Goal: Book appointment/travel/reservation: Book appointment/travel/reservation

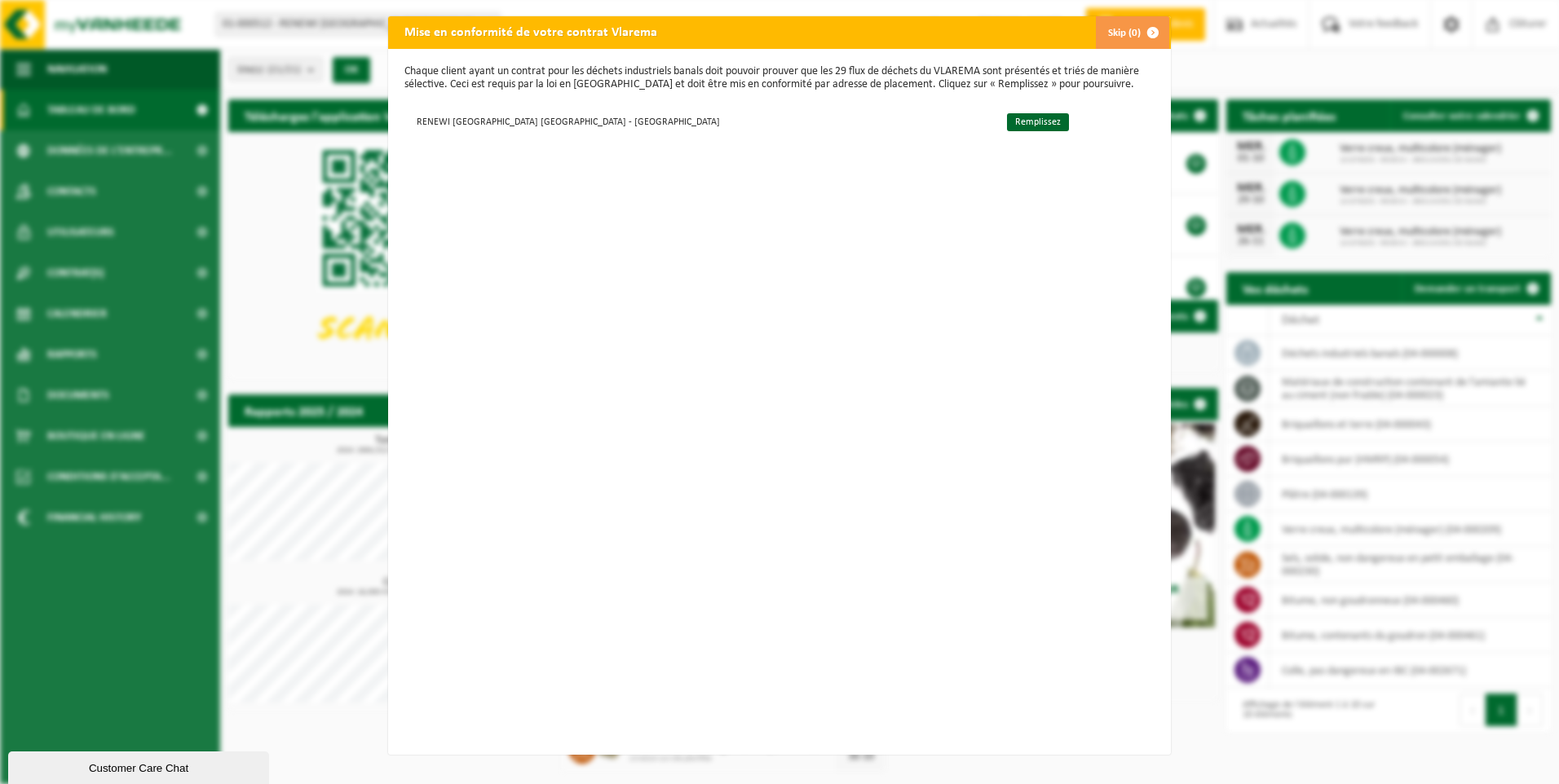
click at [1137, 34] on span "button" at bounding box center [1153, 32] width 32 height 32
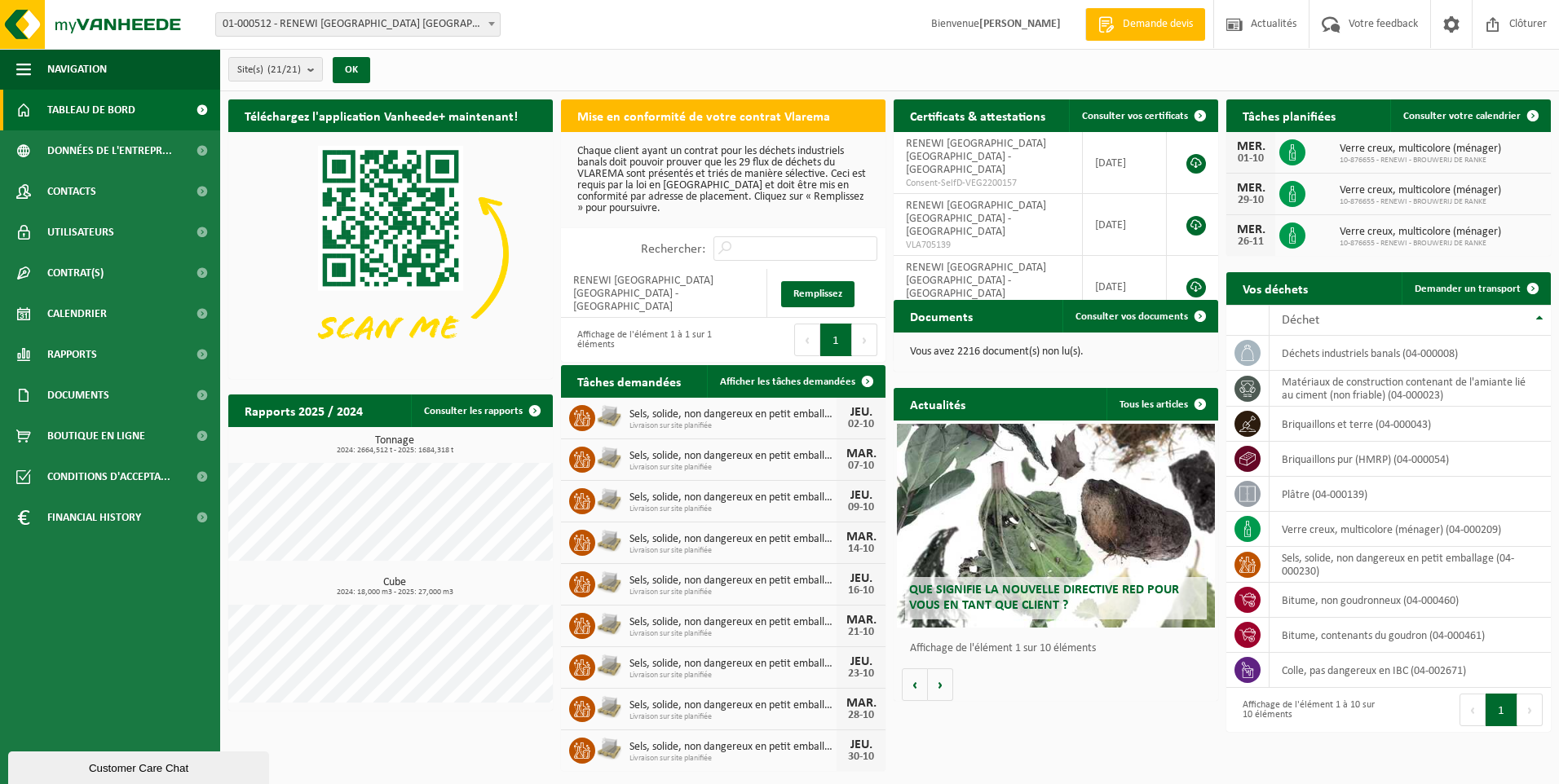
click at [356, 17] on span "01-000512 - RENEWI [GEOGRAPHIC_DATA] [GEOGRAPHIC_DATA] - [GEOGRAPHIC_DATA]" at bounding box center [357, 24] width 283 height 22
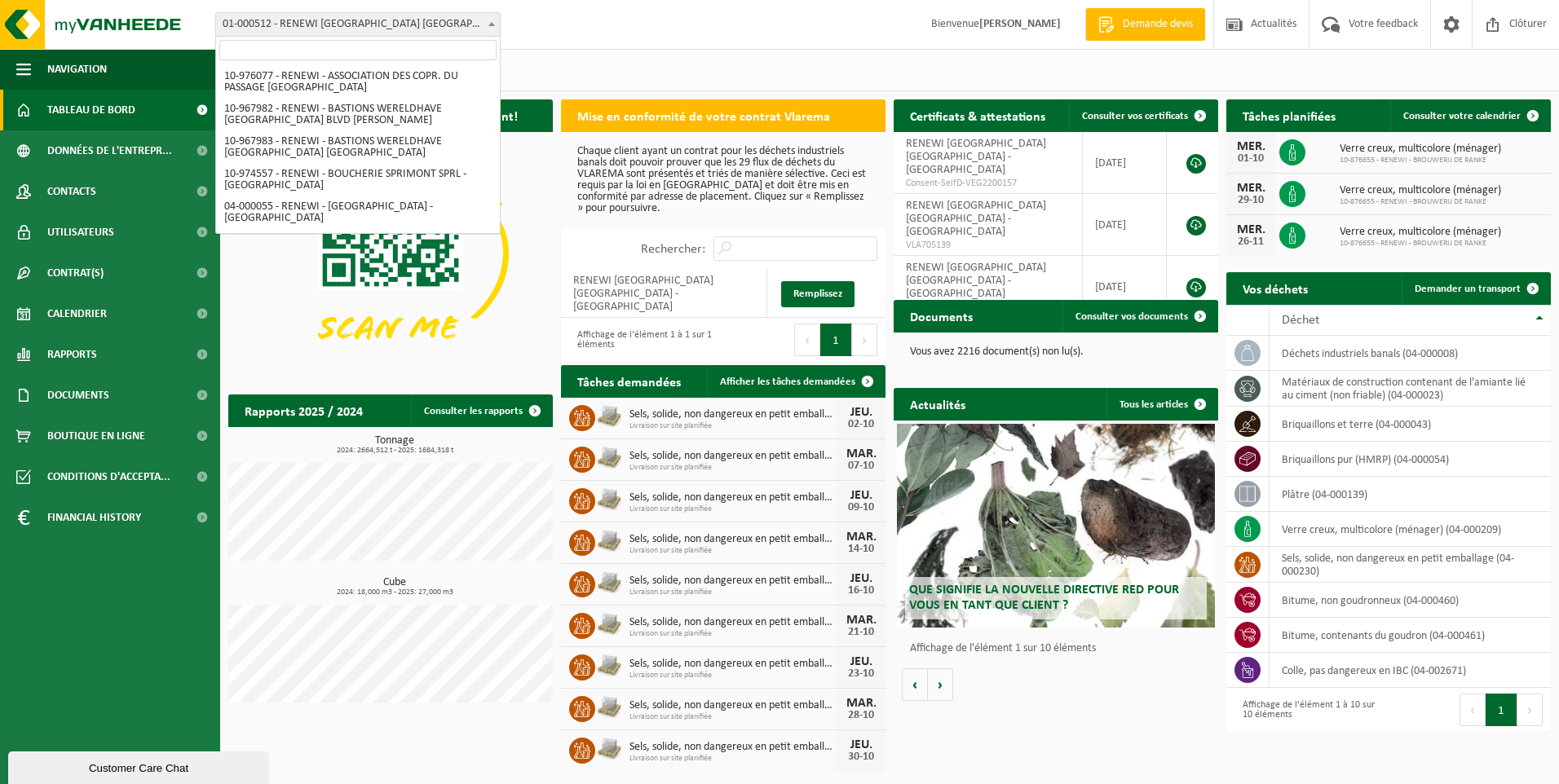
scroll to position [1141, 0]
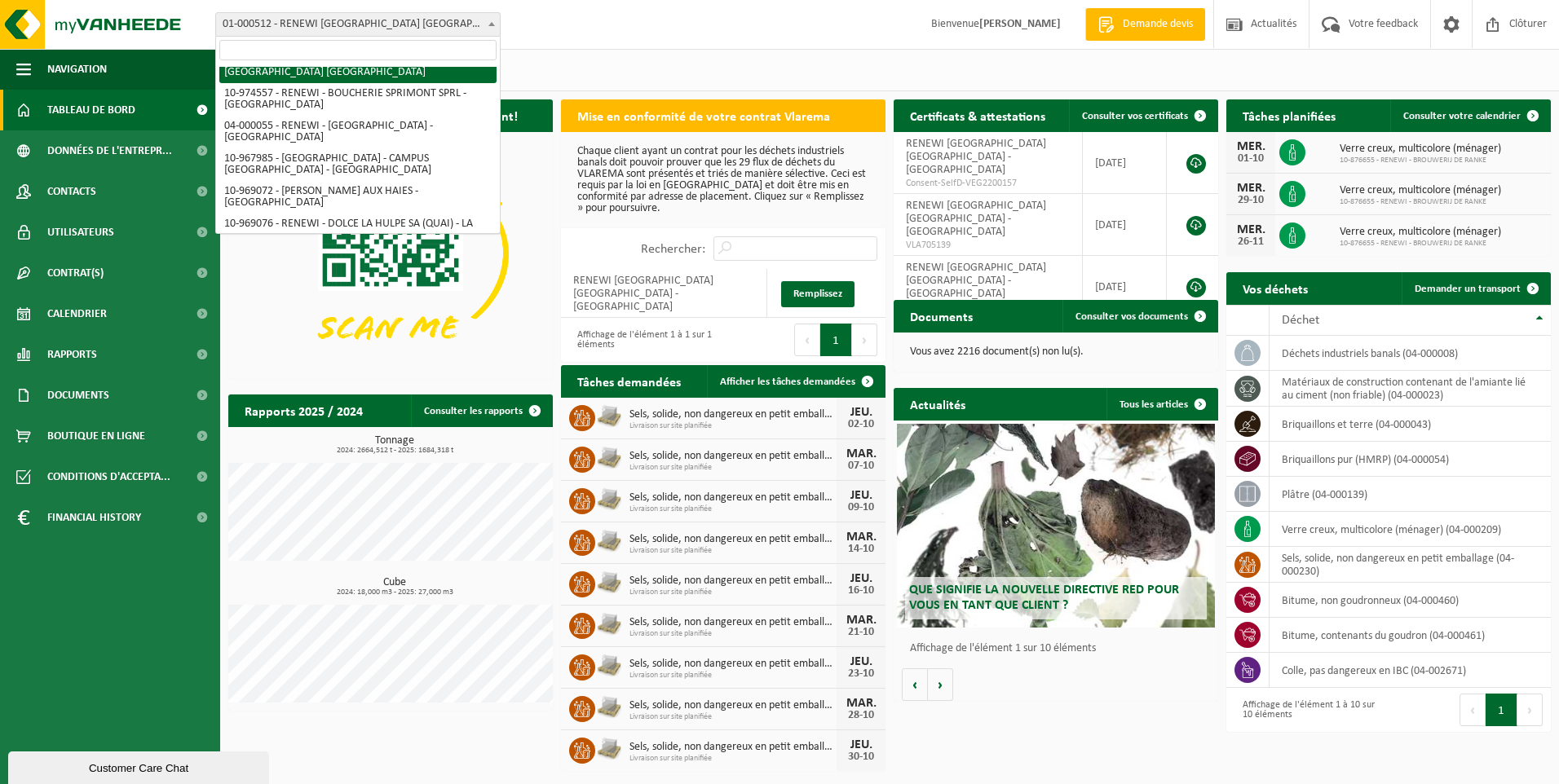
click at [343, 47] on input "search" at bounding box center [358, 50] width 278 height 21
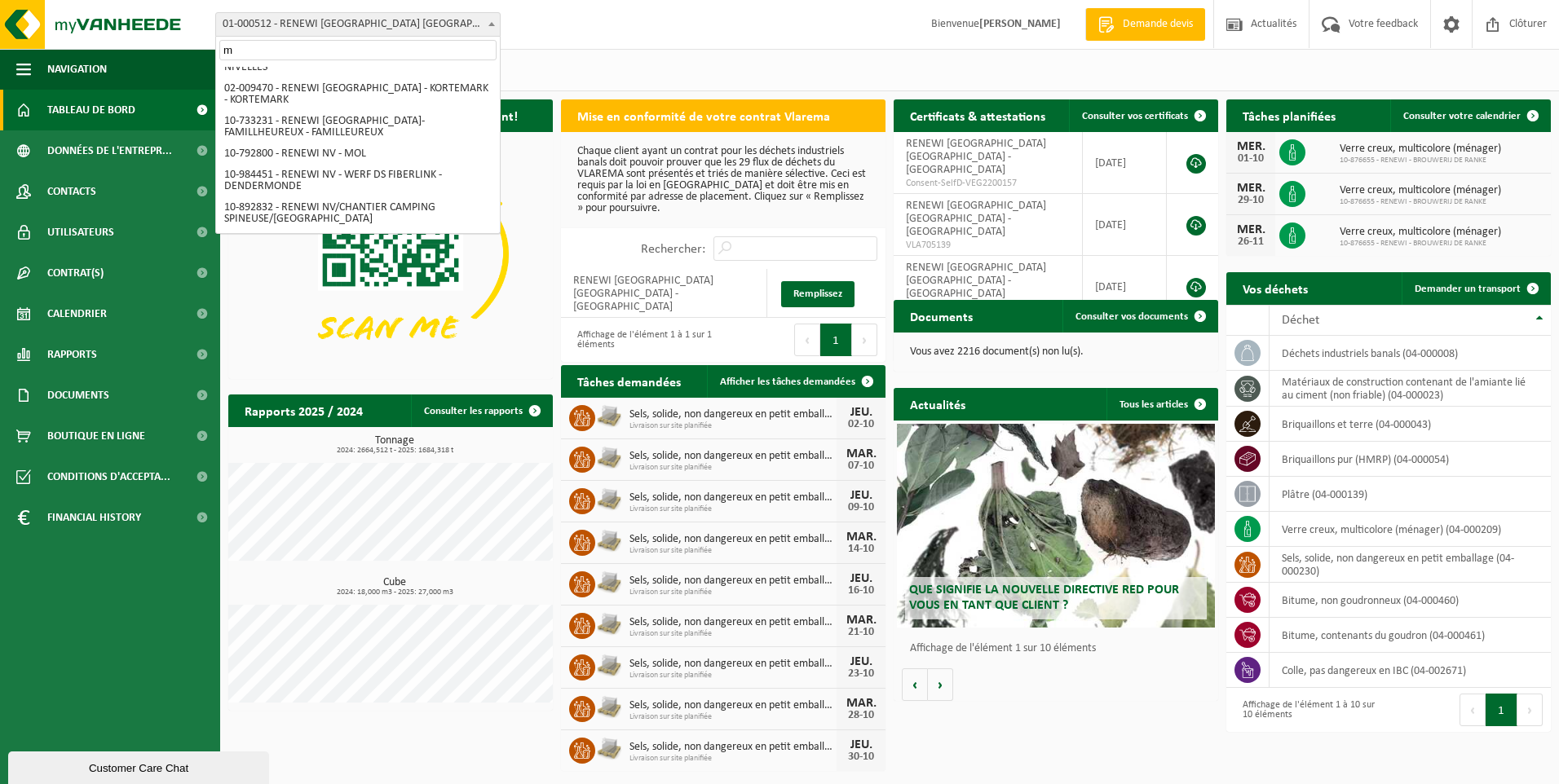
scroll to position [0, 0]
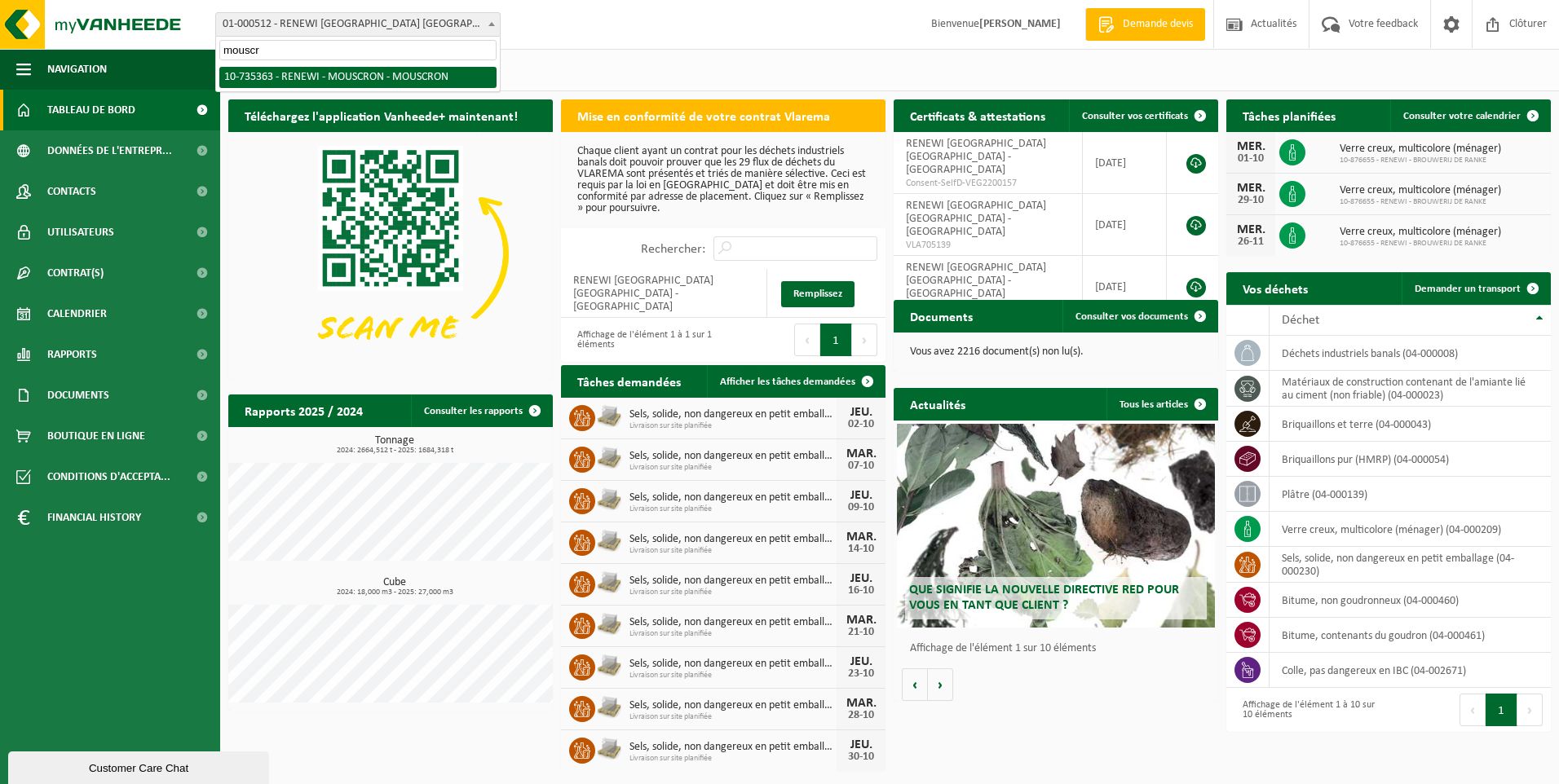
type input "mouscr"
select select "3530"
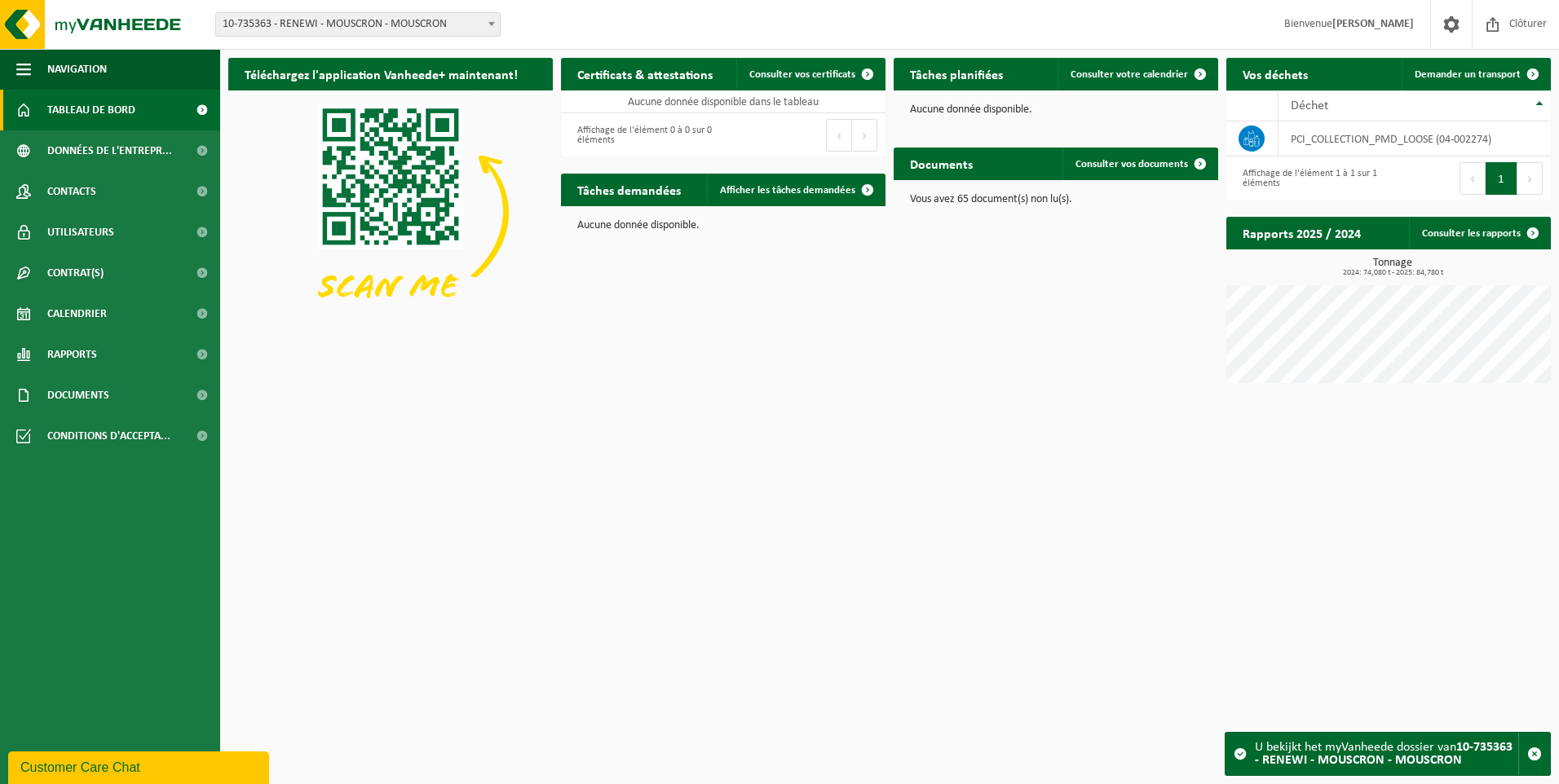
click at [1530, 174] on button "Suivant" at bounding box center [1530, 178] width 25 height 32
click at [1473, 81] on link "Demander un transport" at bounding box center [1476, 74] width 148 height 32
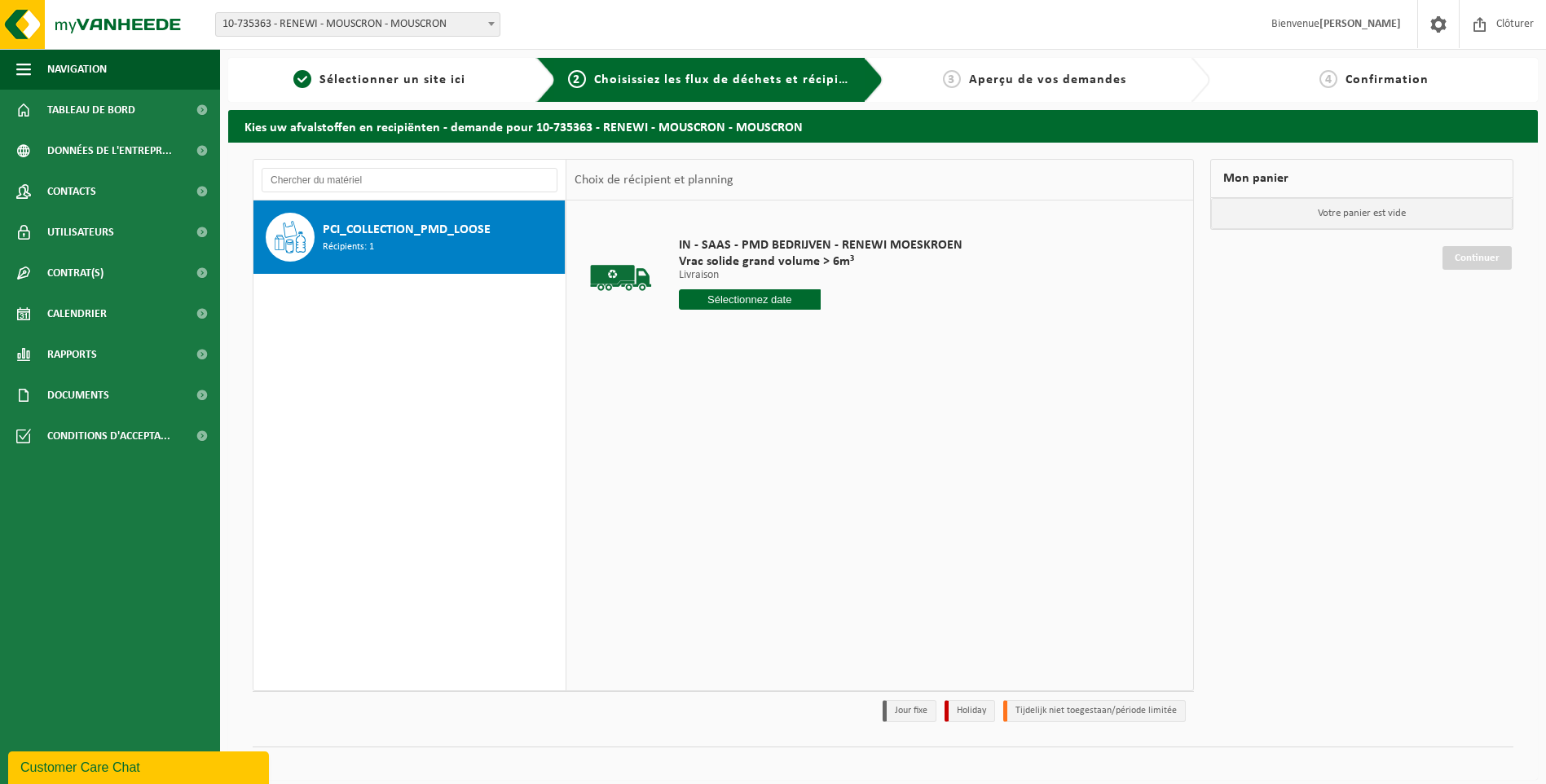
click at [747, 303] on input "text" at bounding box center [749, 299] width 142 height 21
click at [715, 468] on div "23" at bounding box center [723, 469] width 28 height 26
type input "à partir de [DATE]"
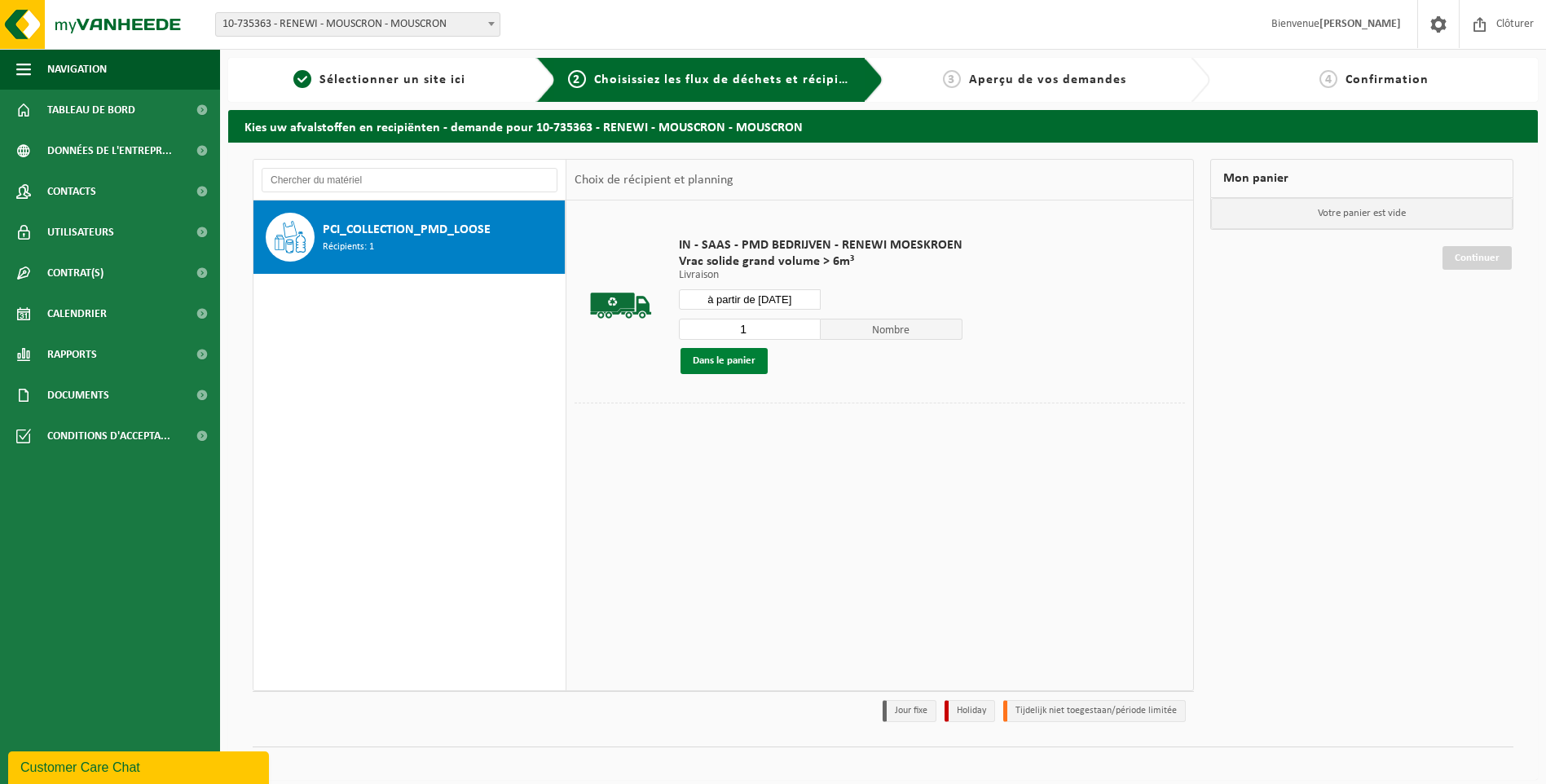
click at [711, 367] on button "Dans le panier" at bounding box center [724, 360] width 87 height 26
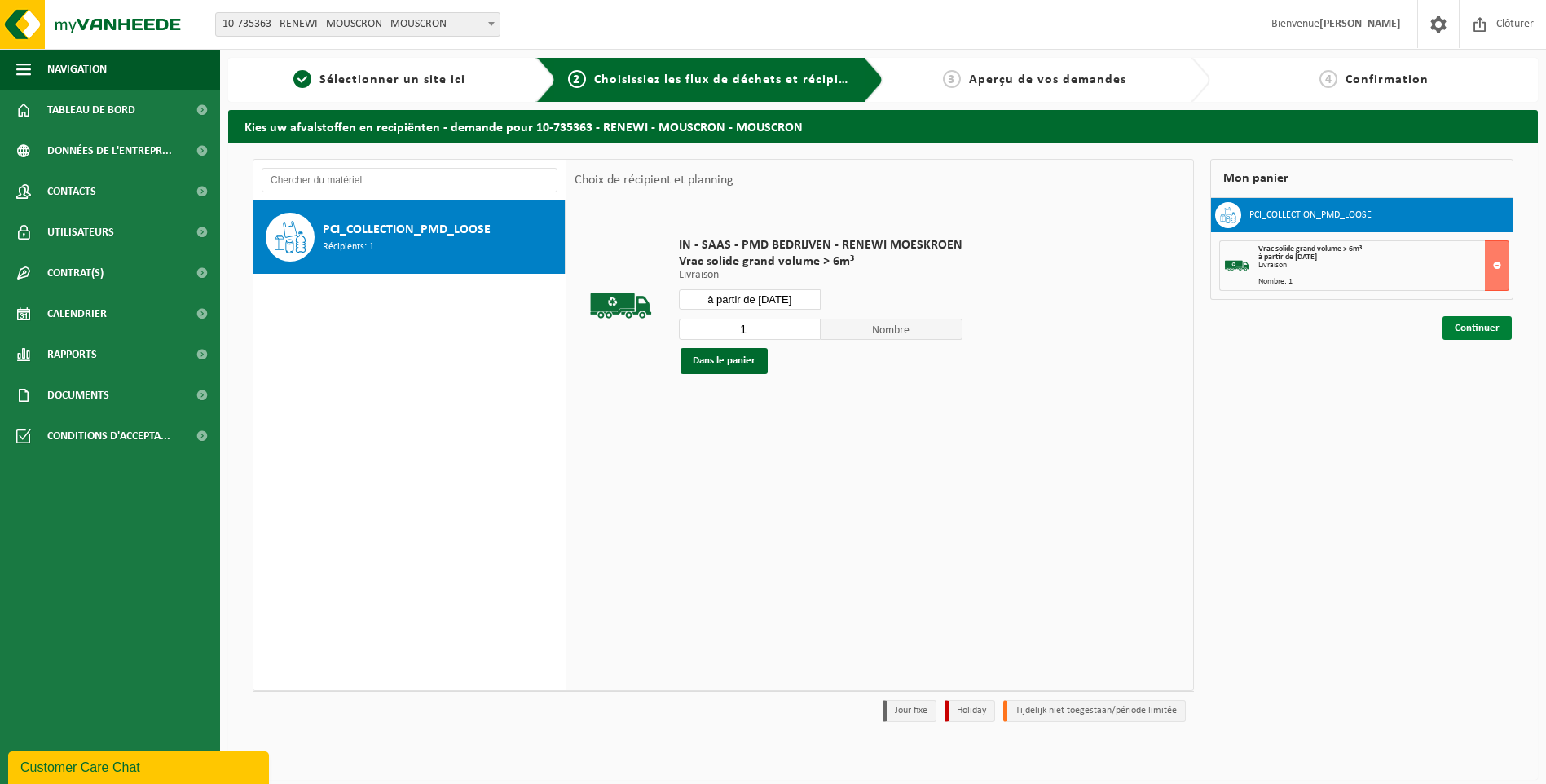
click at [1484, 326] on link "Continuer" at bounding box center [1477, 328] width 69 height 23
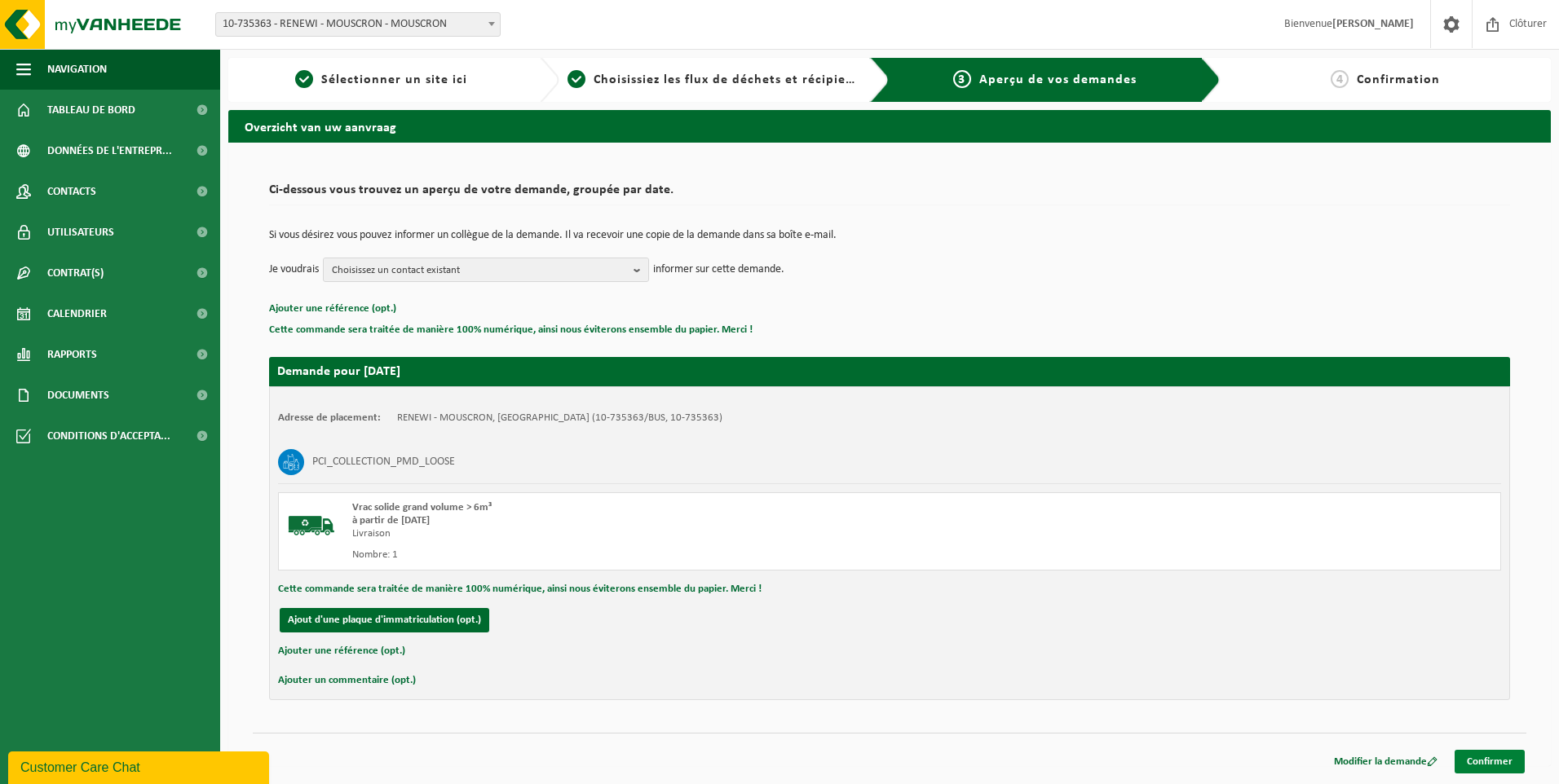
click at [1486, 762] on link "Confirmer" at bounding box center [1489, 762] width 70 height 23
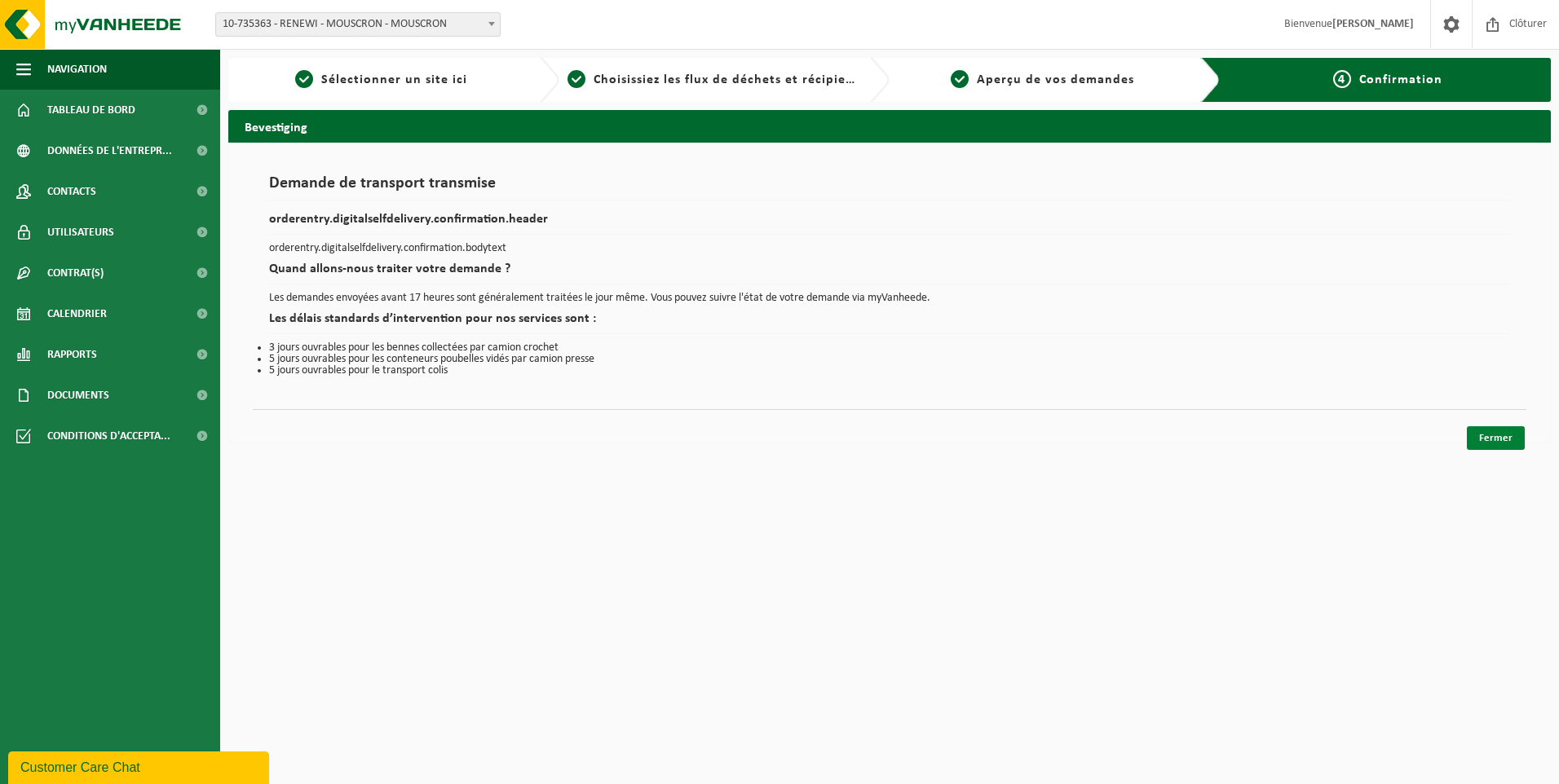
click at [1498, 440] on link "Fermer" at bounding box center [1496, 438] width 58 height 23
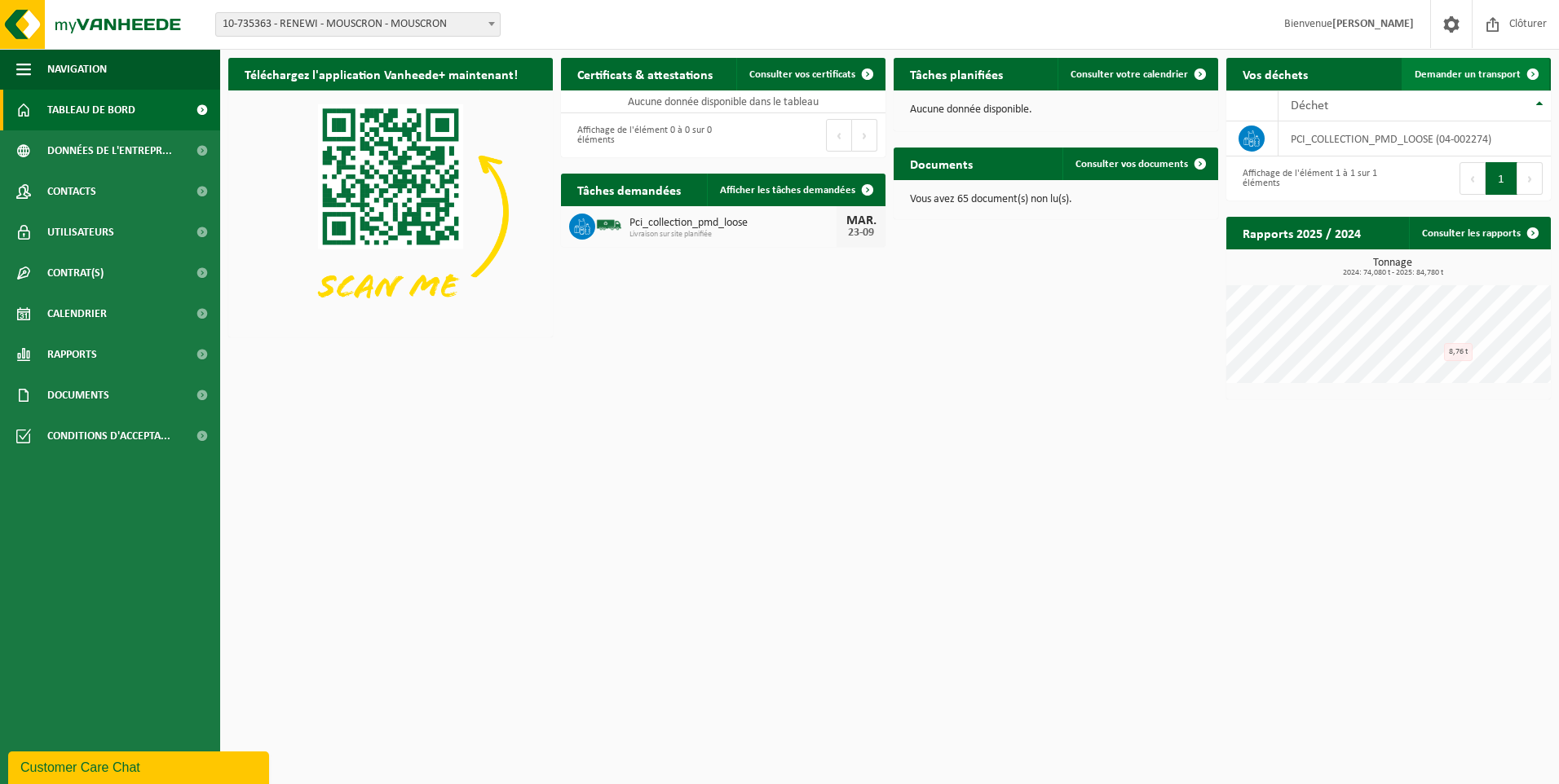
click at [1513, 79] on span "Demander un transport" at bounding box center [1468, 74] width 106 height 11
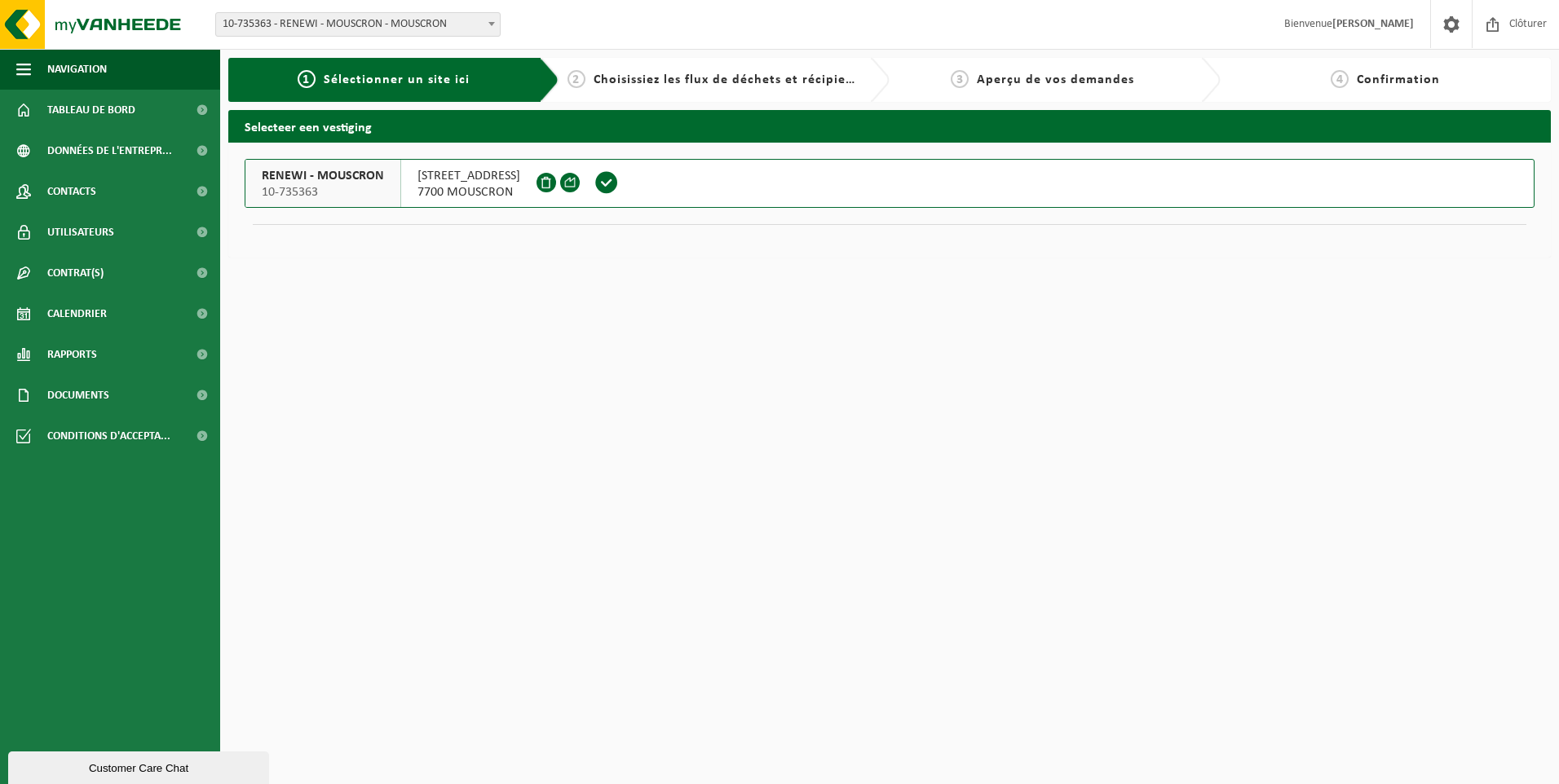
click at [443, 22] on span "10-735363 - RENEWI - MOUSCRON - MOUSCRON" at bounding box center [357, 24] width 283 height 22
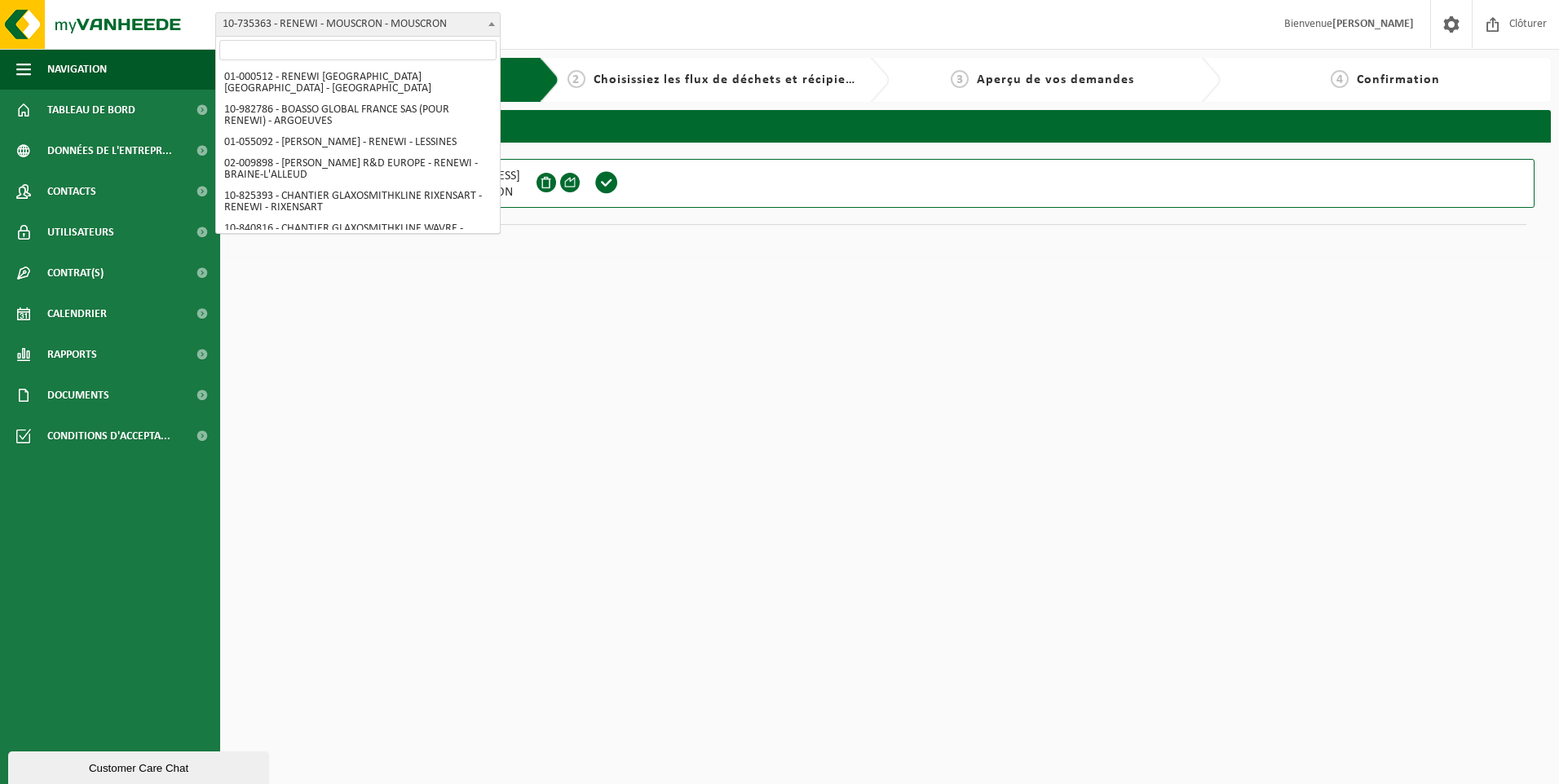
scroll to position [1403, 0]
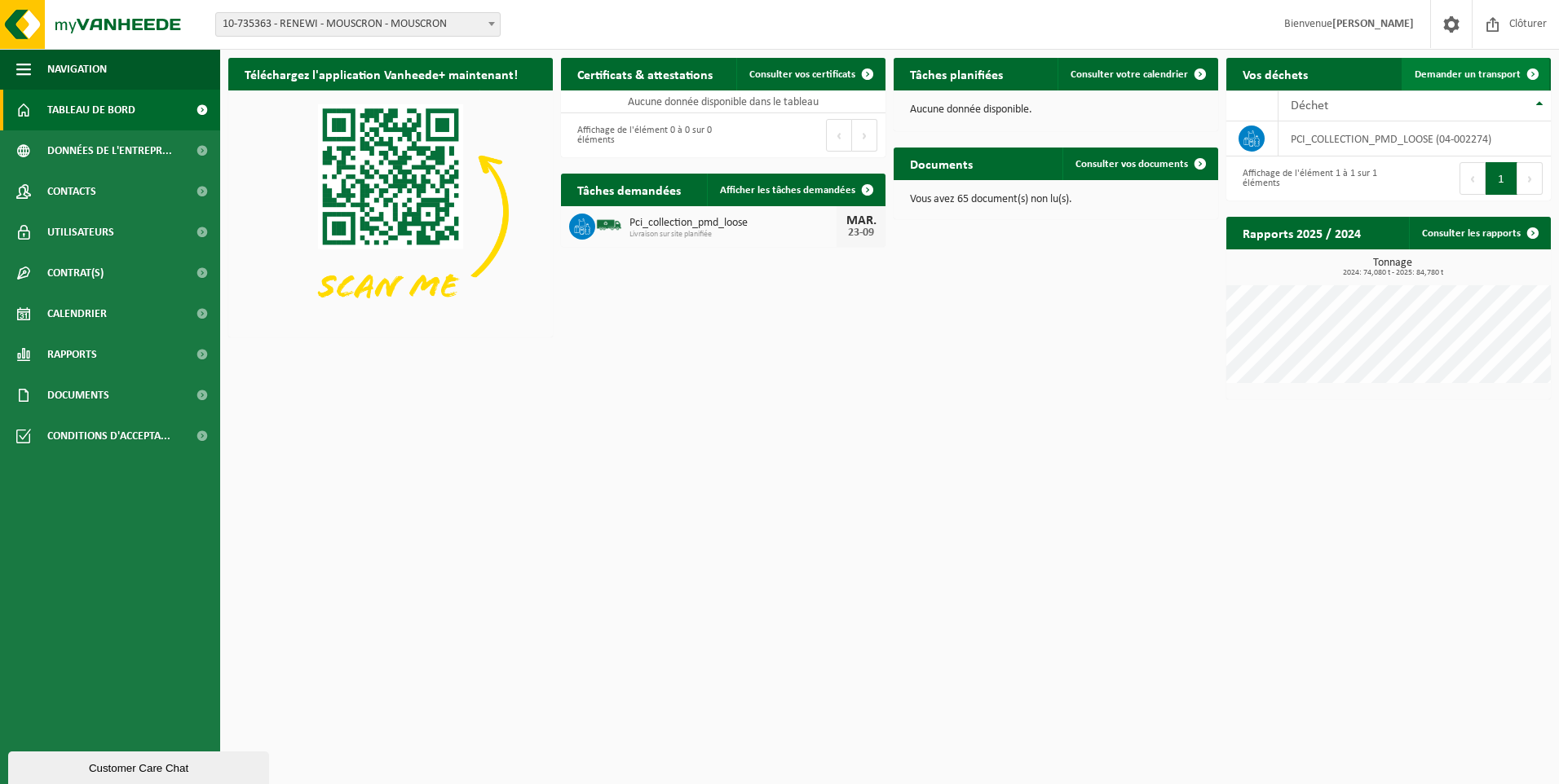
click at [1498, 69] on span "Demander un transport" at bounding box center [1468, 74] width 106 height 11
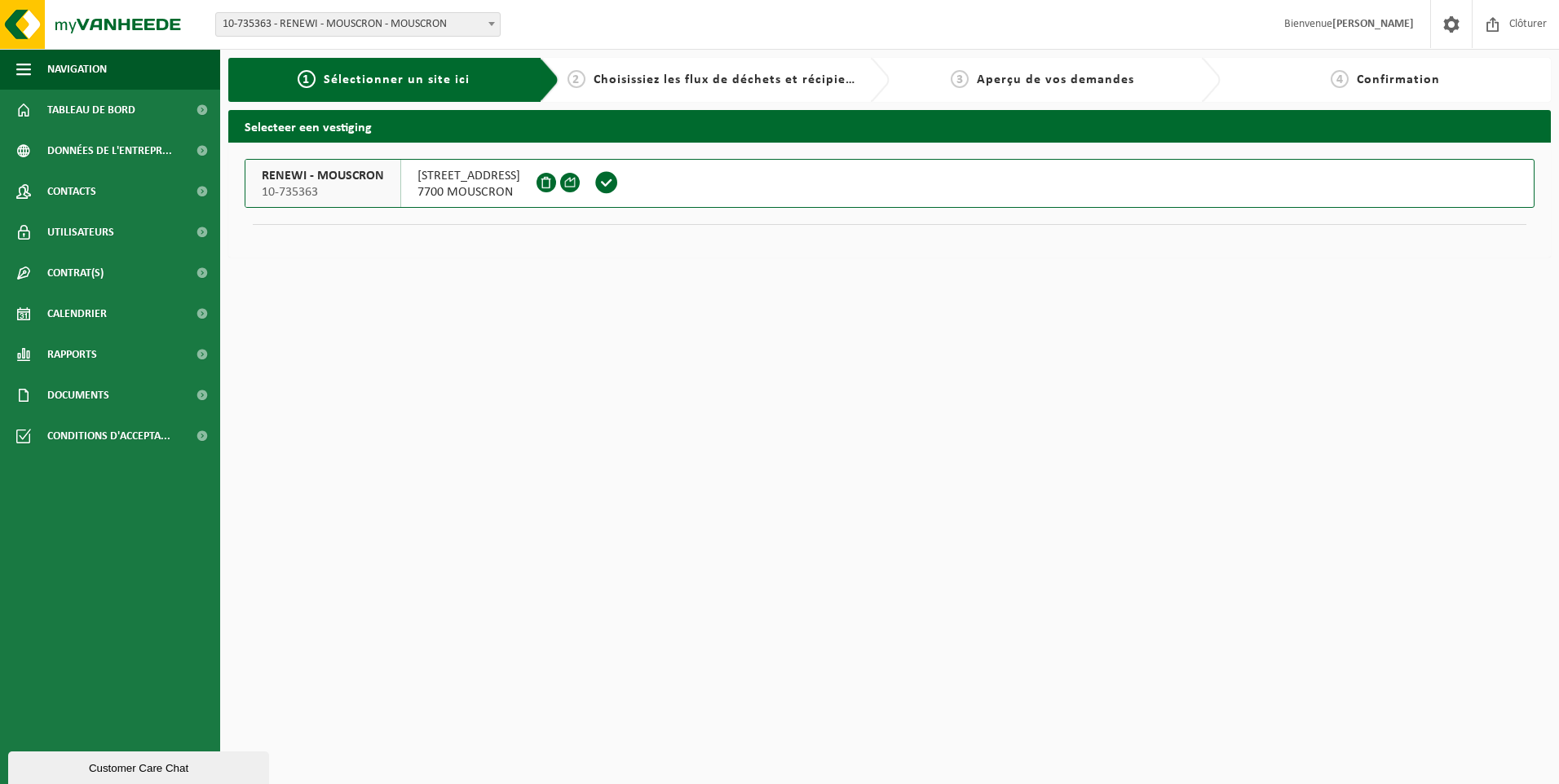
click at [619, 184] on span at bounding box center [606, 182] width 24 height 24
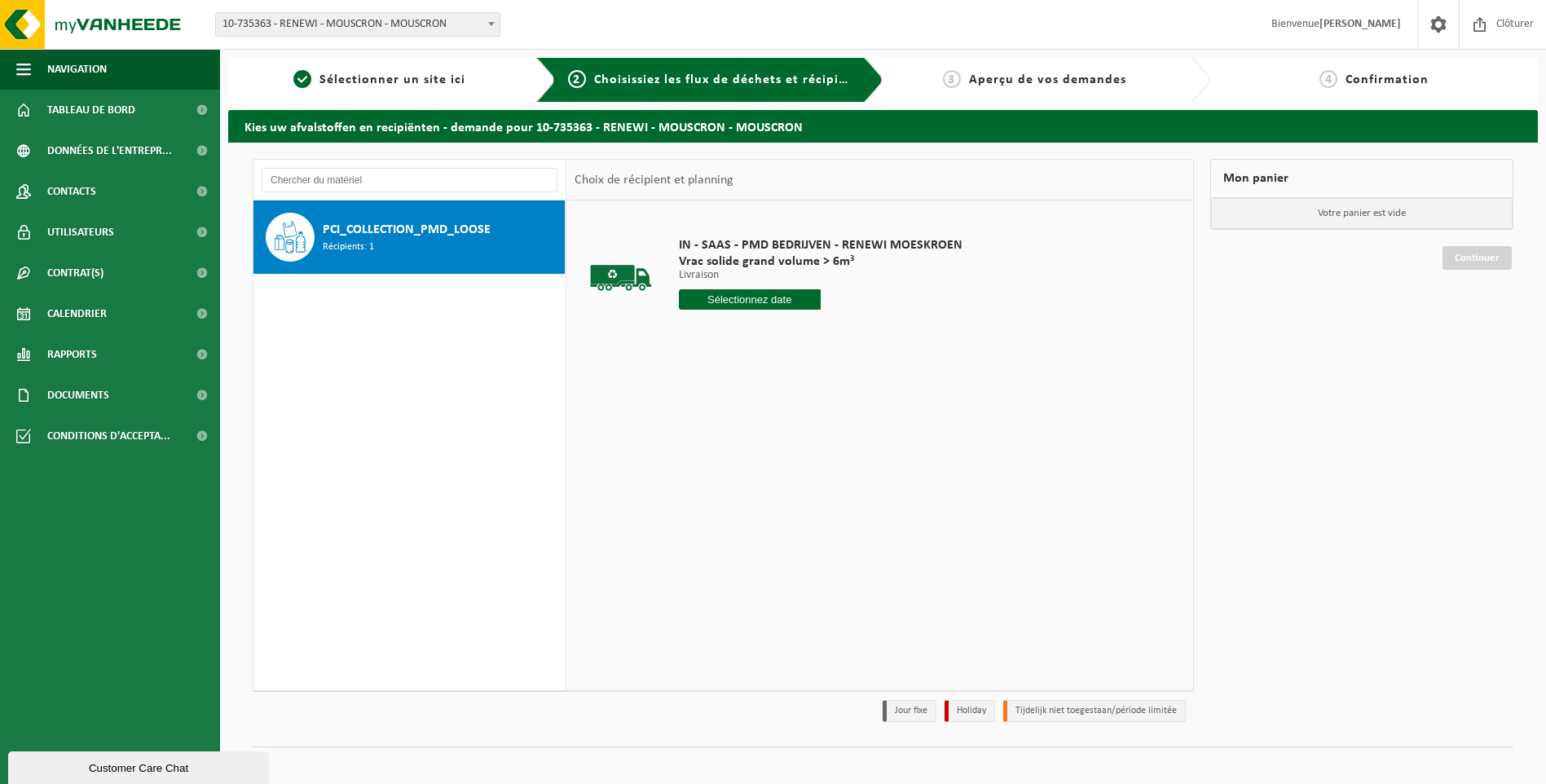
click at [768, 301] on input "text" at bounding box center [749, 299] width 142 height 21
click at [726, 468] on div "23" at bounding box center [723, 469] width 28 height 26
type input "à partir de 2025-09-23"
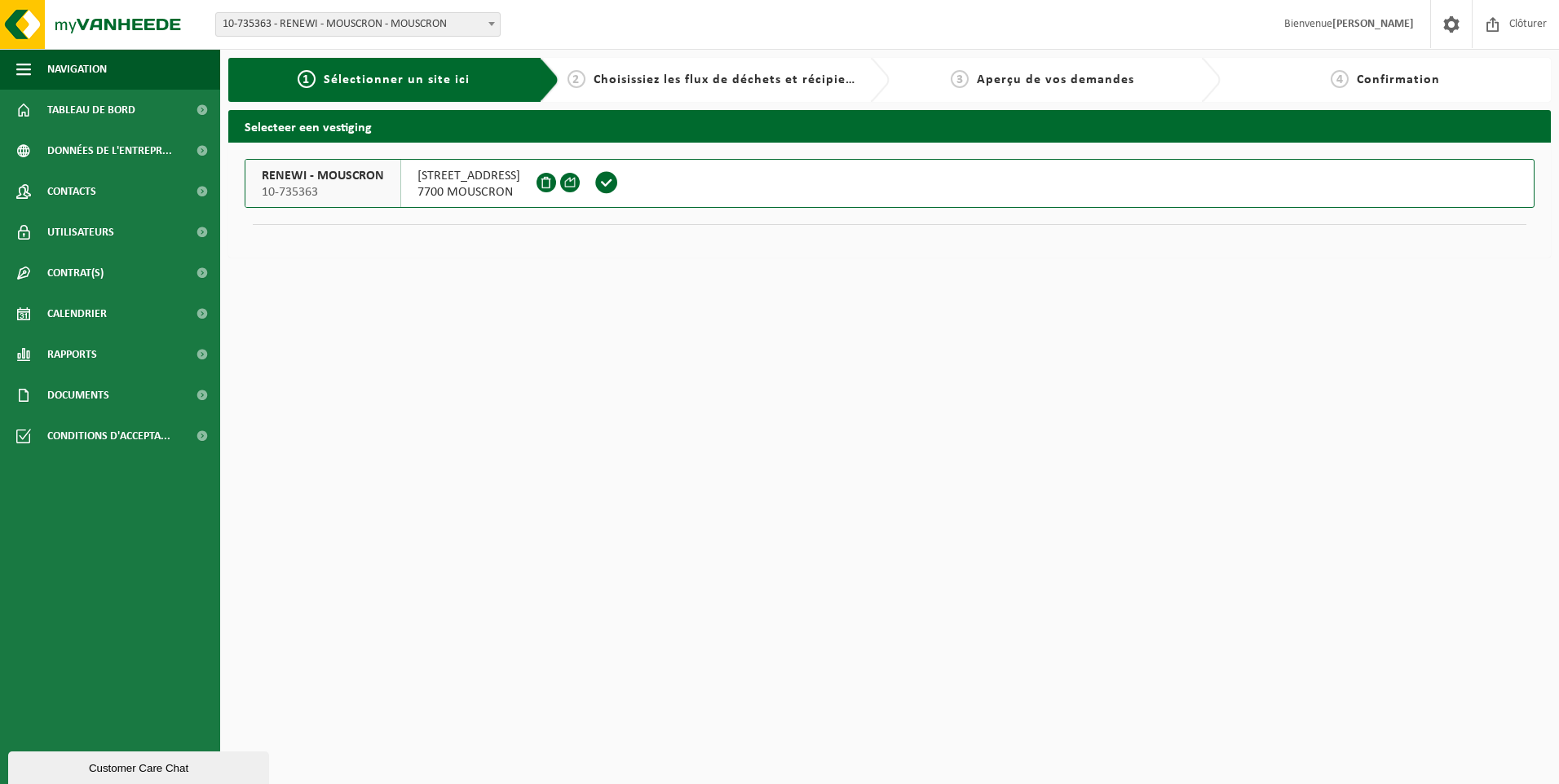
click at [456, 194] on span "7700 MOUSCRON" at bounding box center [469, 193] width 103 height 17
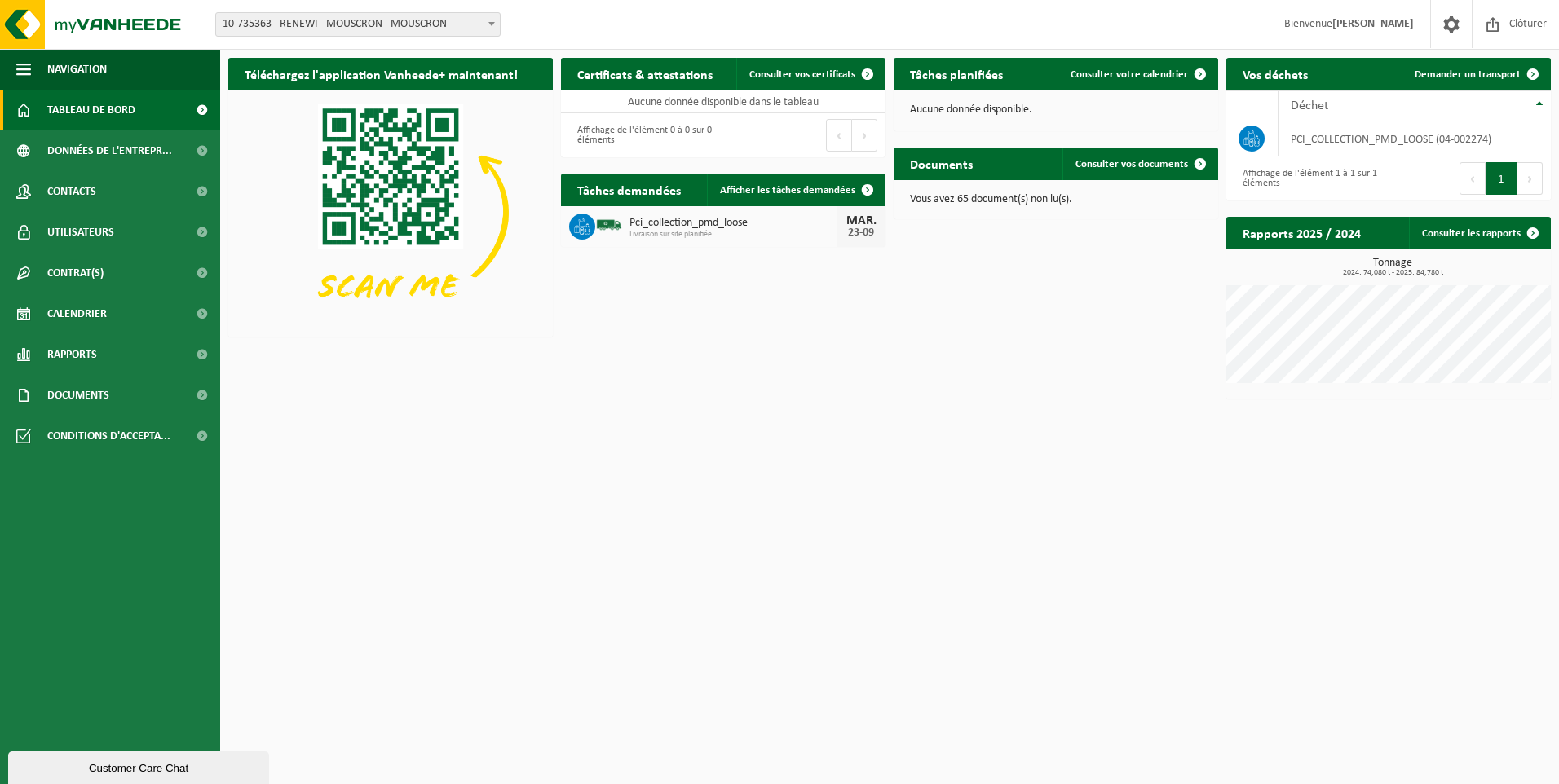
click at [350, 27] on span "10-735363 - RENEWI - MOUSCRON - MOUSCRON" at bounding box center [357, 24] width 283 height 22
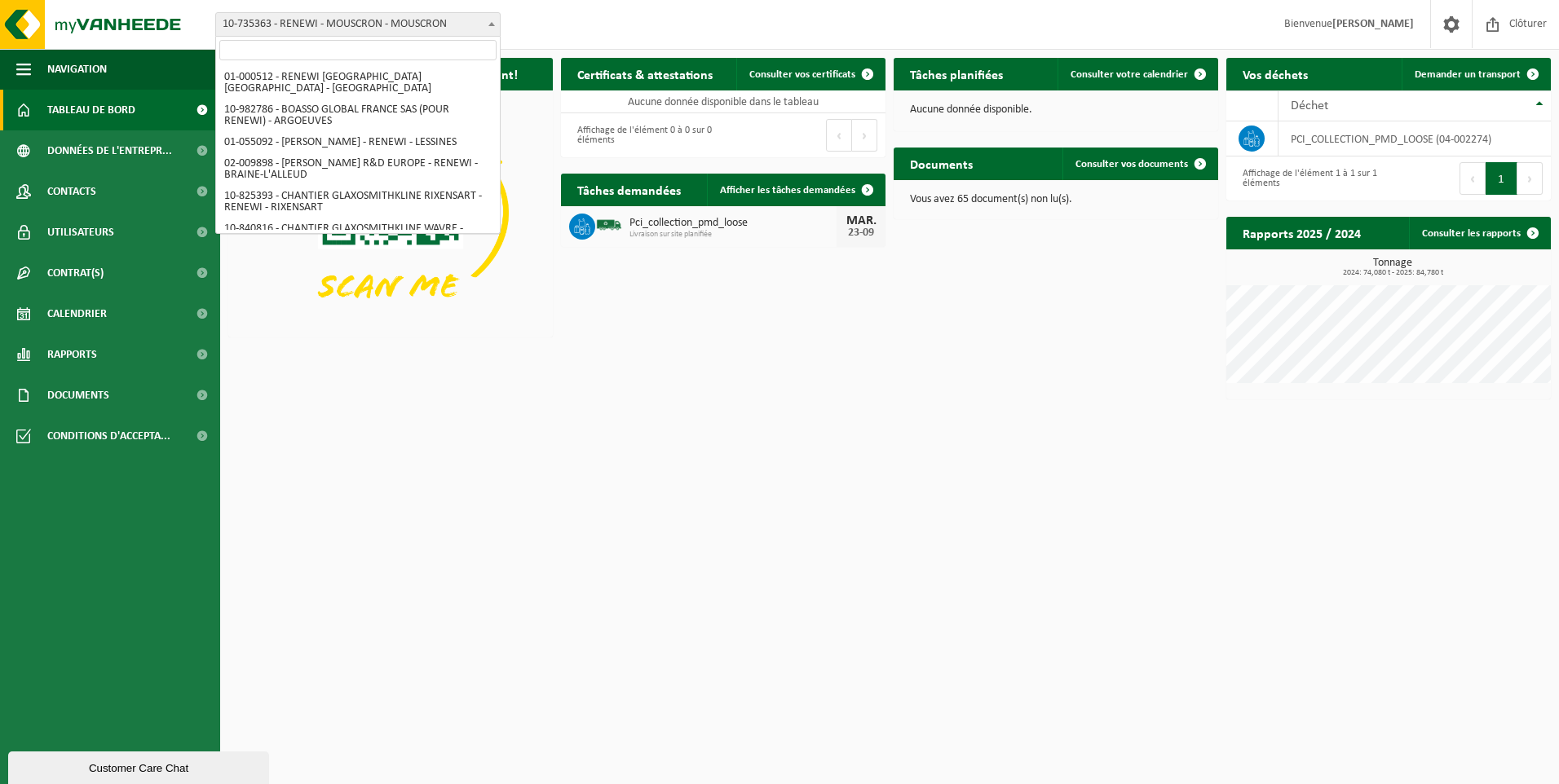
scroll to position [1403, 0]
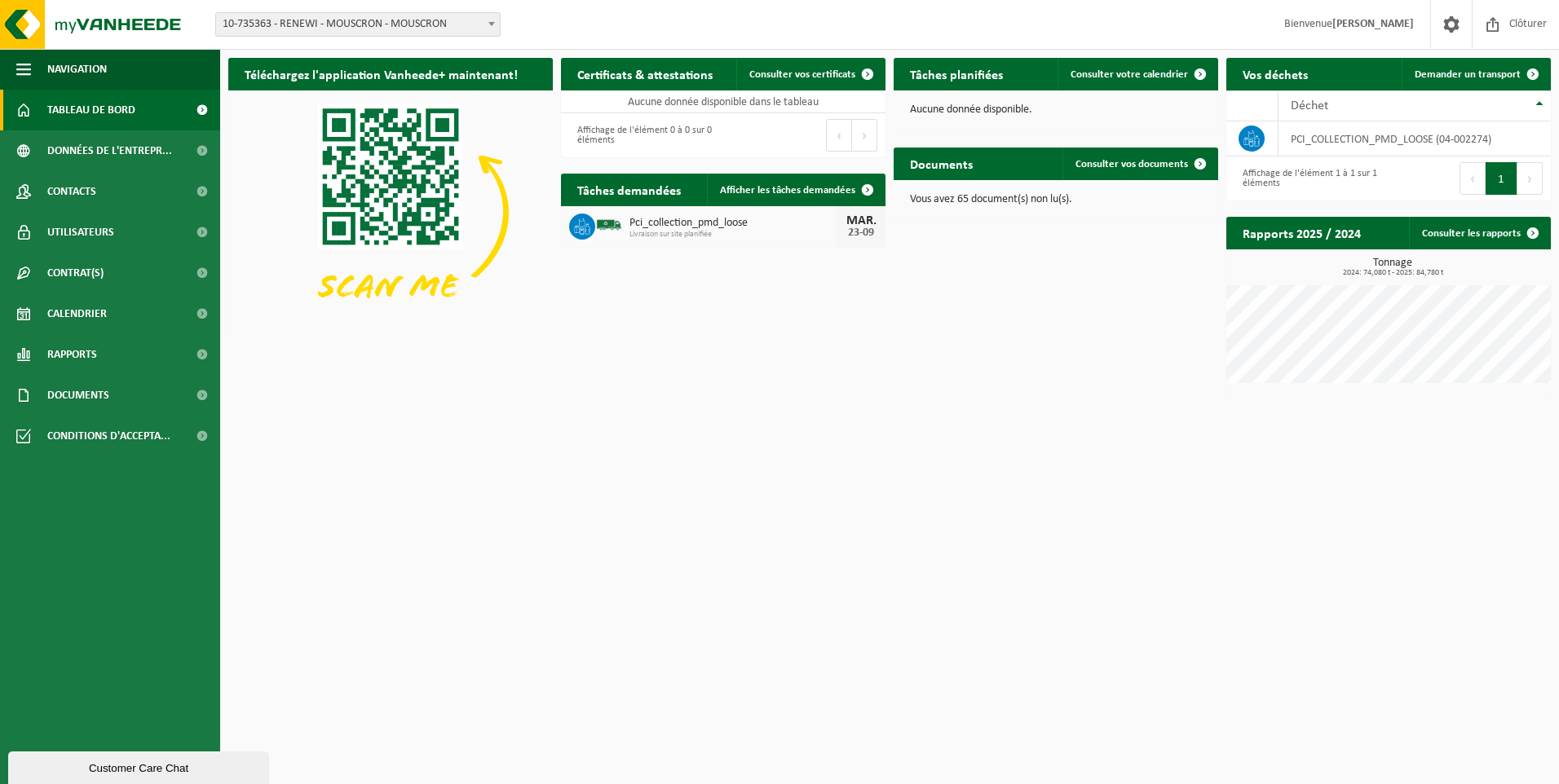
click at [1528, 166] on button "Suivant" at bounding box center [1530, 178] width 25 height 32
click at [1486, 179] on button "1" at bounding box center [1502, 178] width 32 height 32
click at [1505, 66] on link "Demander un transport" at bounding box center [1476, 74] width 148 height 32
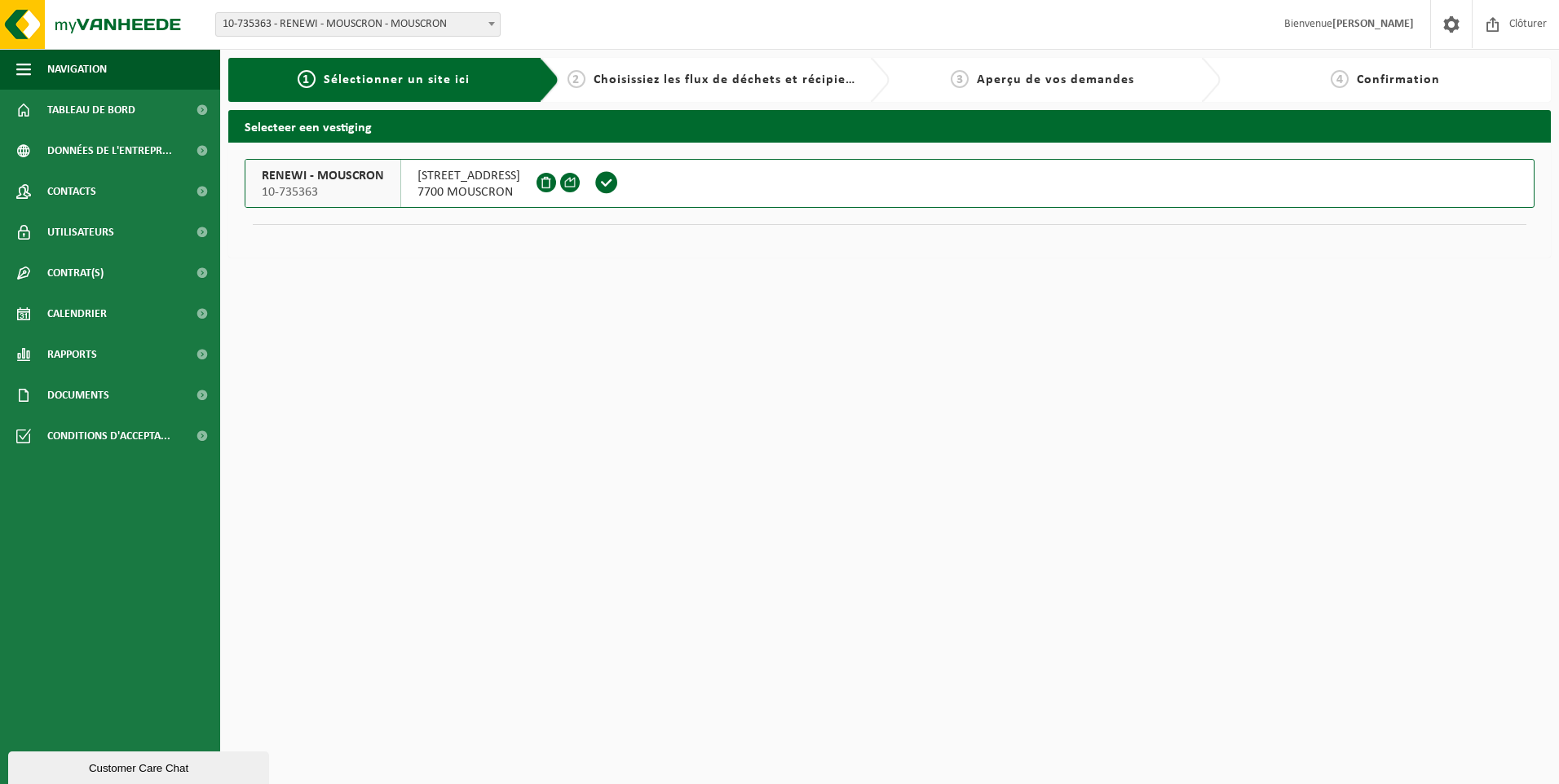
click at [669, 86] on span "Choisissiez les flux de déchets et récipients" at bounding box center [729, 80] width 272 height 13
click at [619, 175] on span at bounding box center [606, 182] width 24 height 24
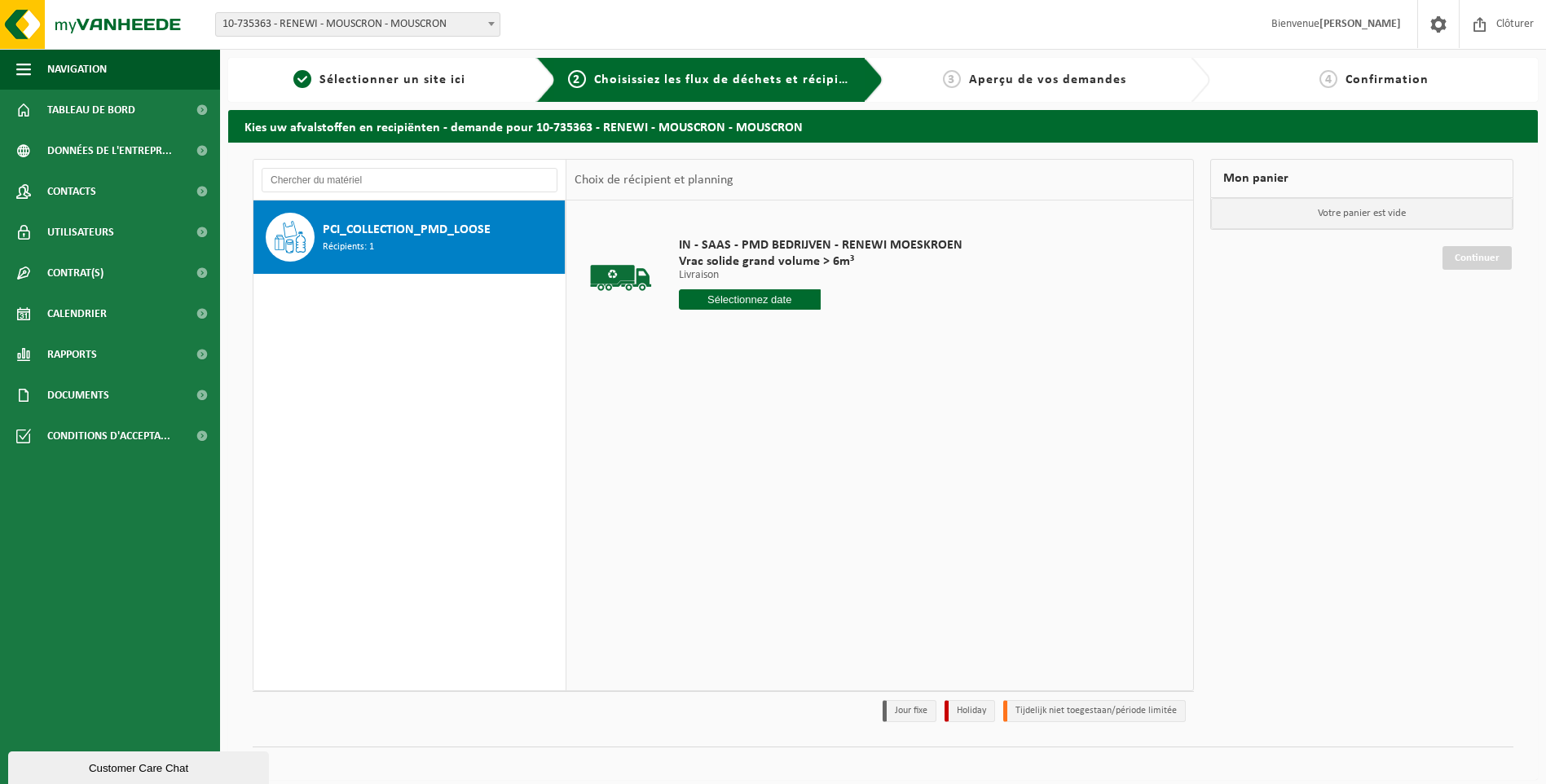
click at [456, 229] on span "PCI_COLLECTION_PMD_LOOSE" at bounding box center [407, 230] width 168 height 20
click at [709, 295] on input "text" at bounding box center [749, 299] width 142 height 21
click at [727, 467] on div "23" at bounding box center [723, 469] width 28 height 26
type input "à partir de 2025-09-23"
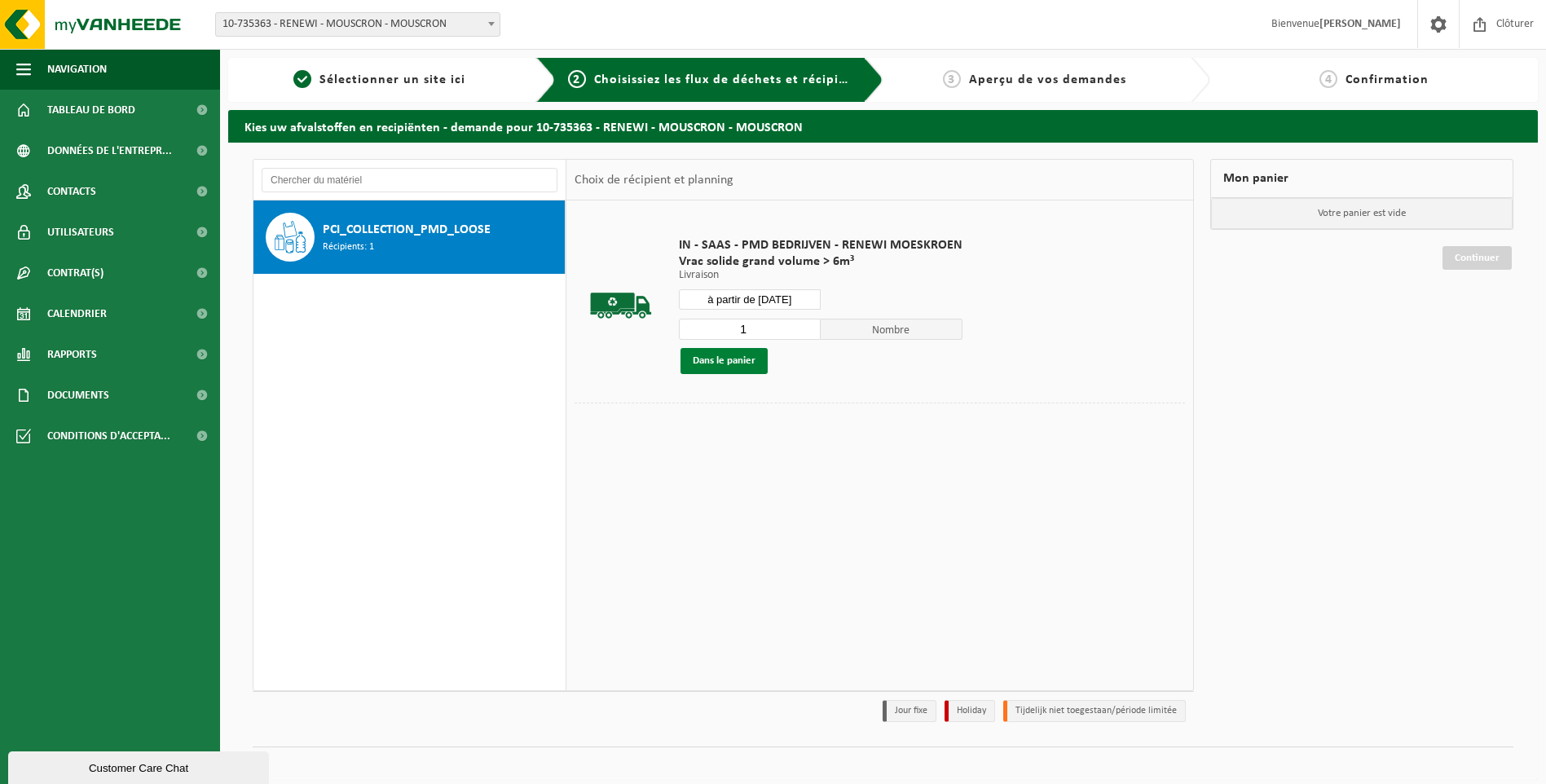
click at [722, 365] on button "Dans le panier" at bounding box center [724, 360] width 87 height 26
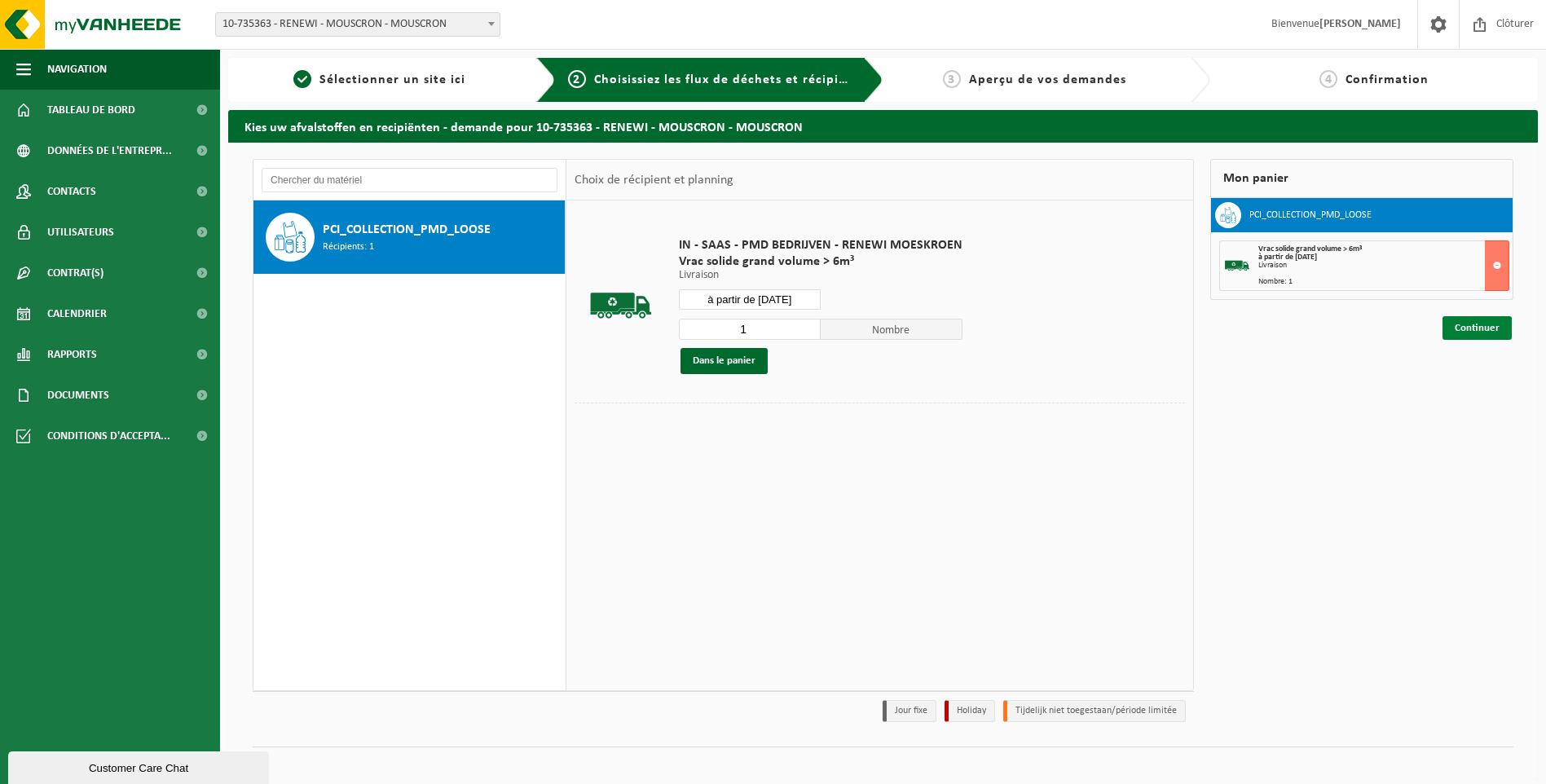
click at [1471, 325] on link "Continuer" at bounding box center [1477, 328] width 69 height 23
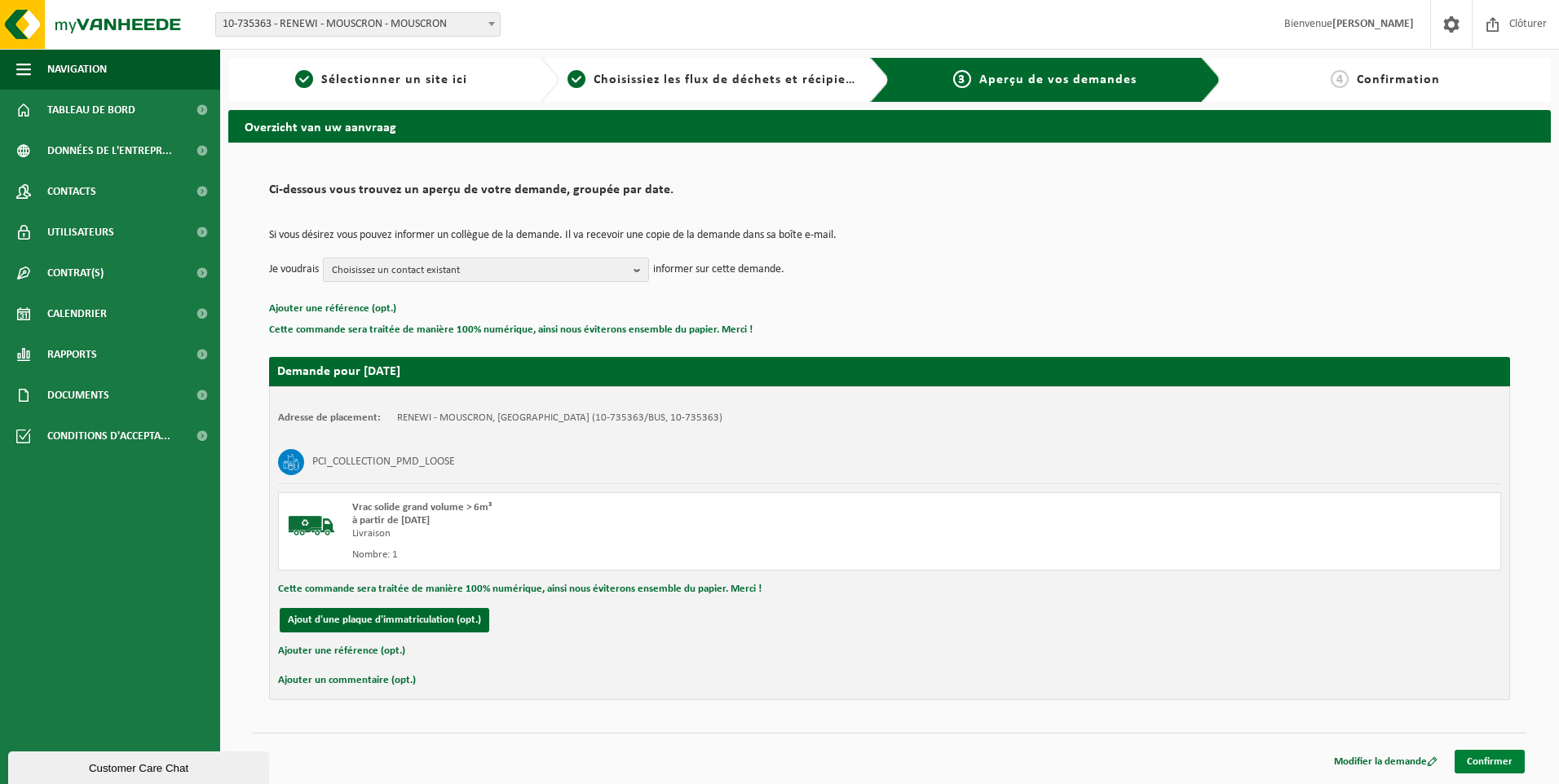
click at [1487, 754] on link "Confirmer" at bounding box center [1489, 762] width 70 height 23
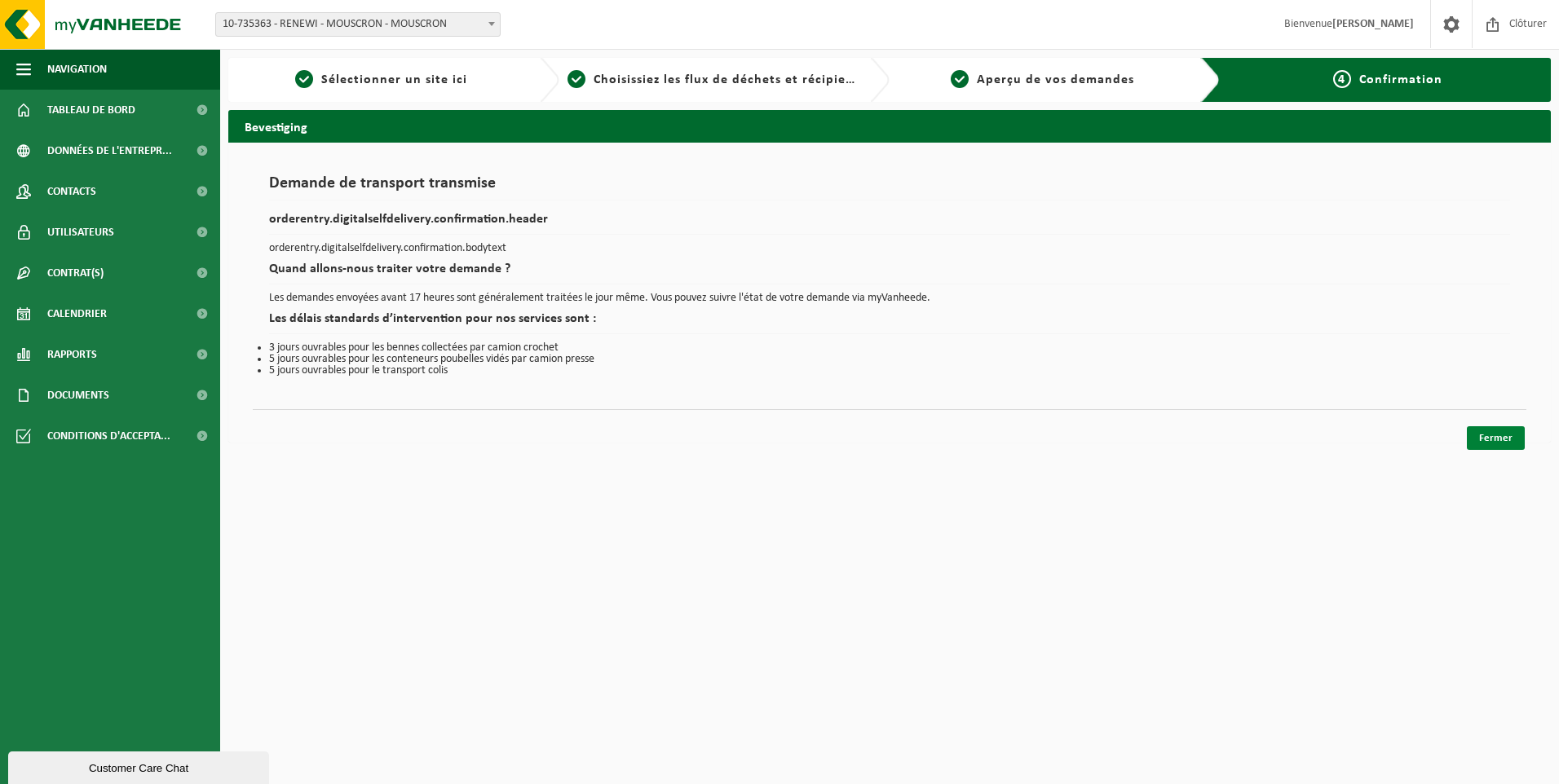
click at [1490, 434] on link "Fermer" at bounding box center [1496, 438] width 58 height 23
